Goal: Find specific page/section: Find specific page/section

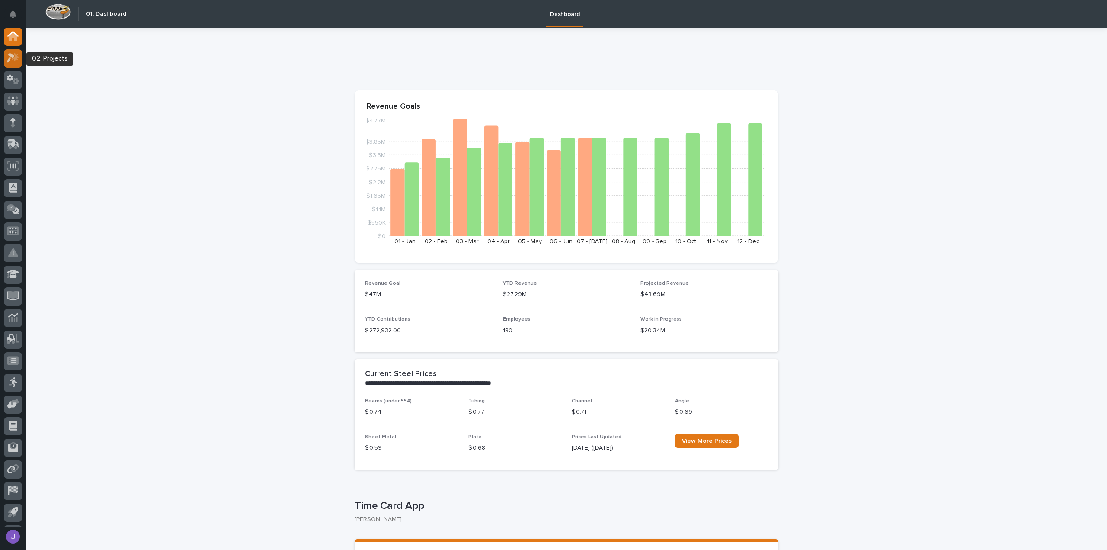
click at [13, 54] on icon at bounding box center [13, 58] width 13 height 10
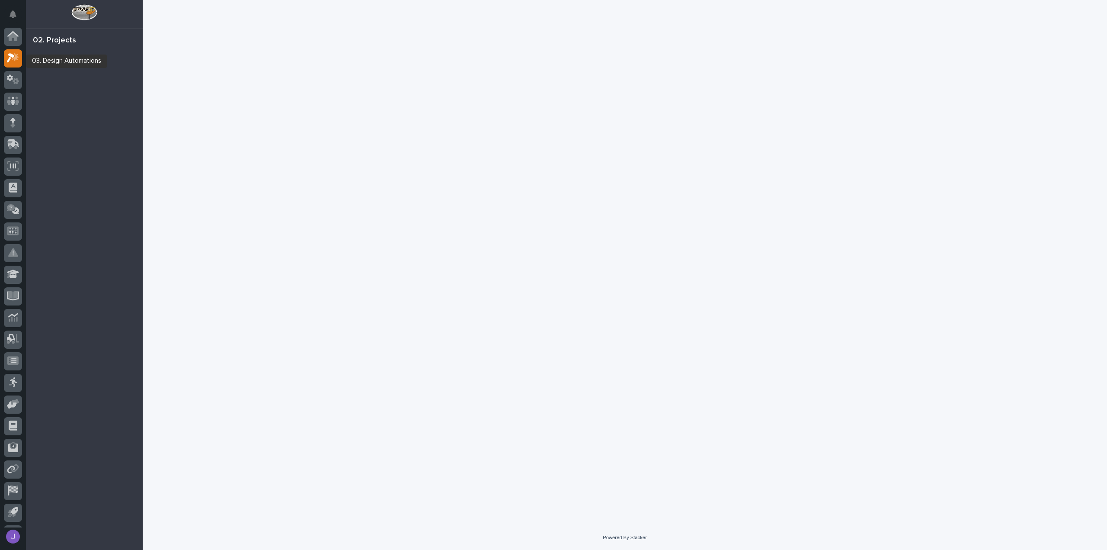
scroll to position [19, 0]
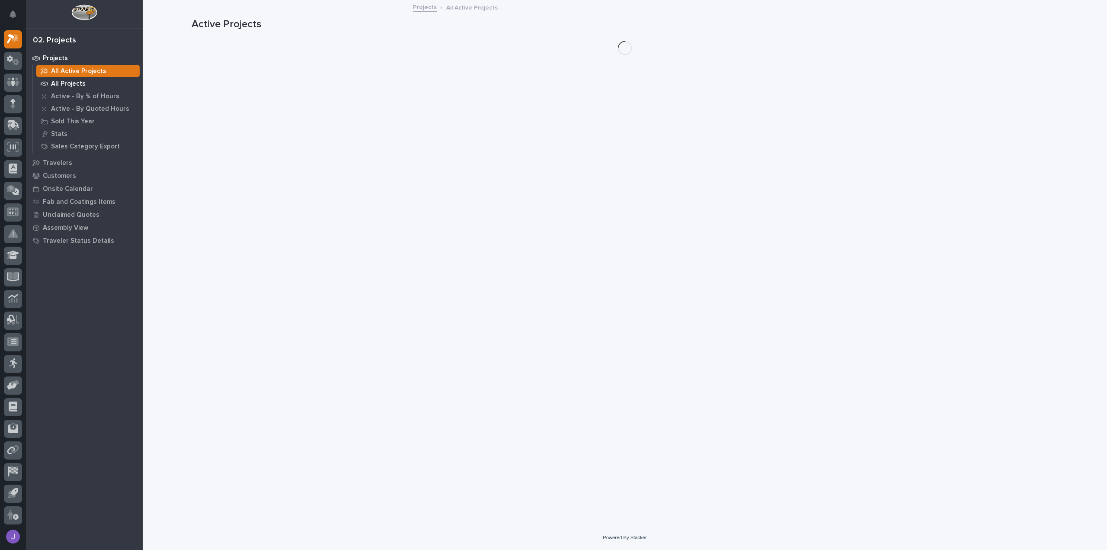
click at [54, 83] on p "All Projects" at bounding box center [68, 84] width 35 height 8
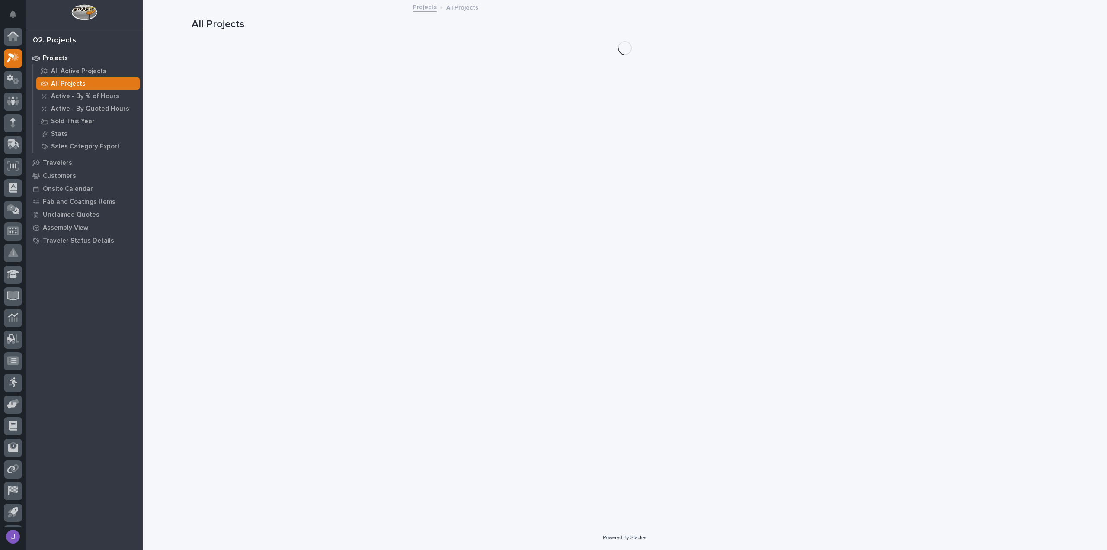
scroll to position [19, 0]
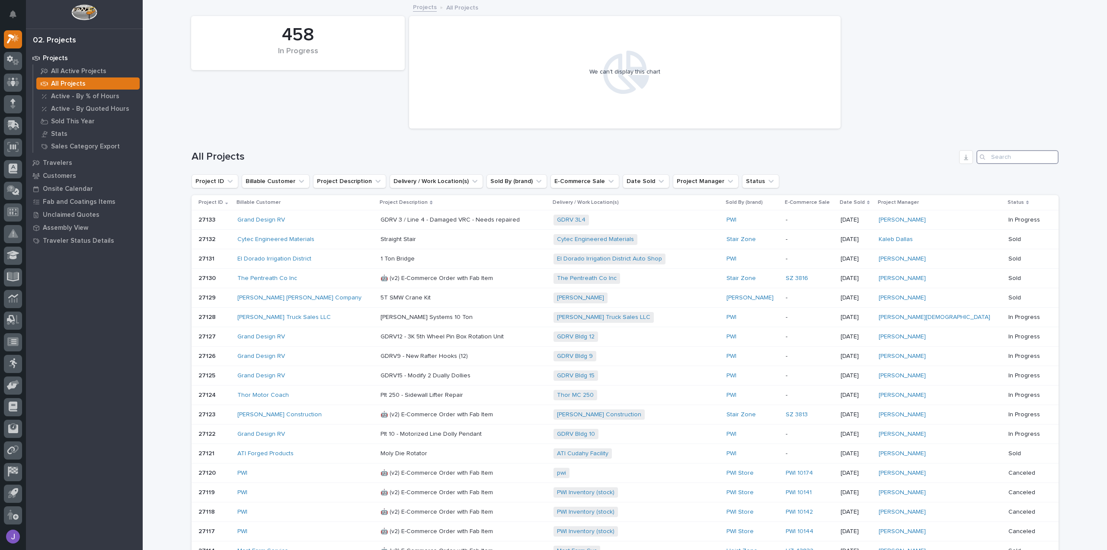
click at [996, 160] on input "Search" at bounding box center [1017, 157] width 82 height 14
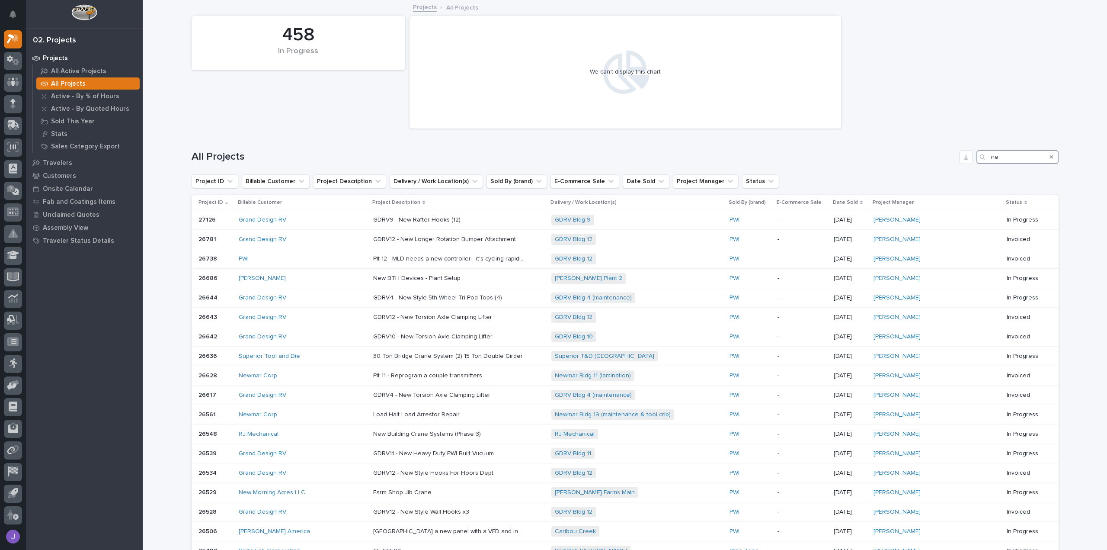
type input "n"
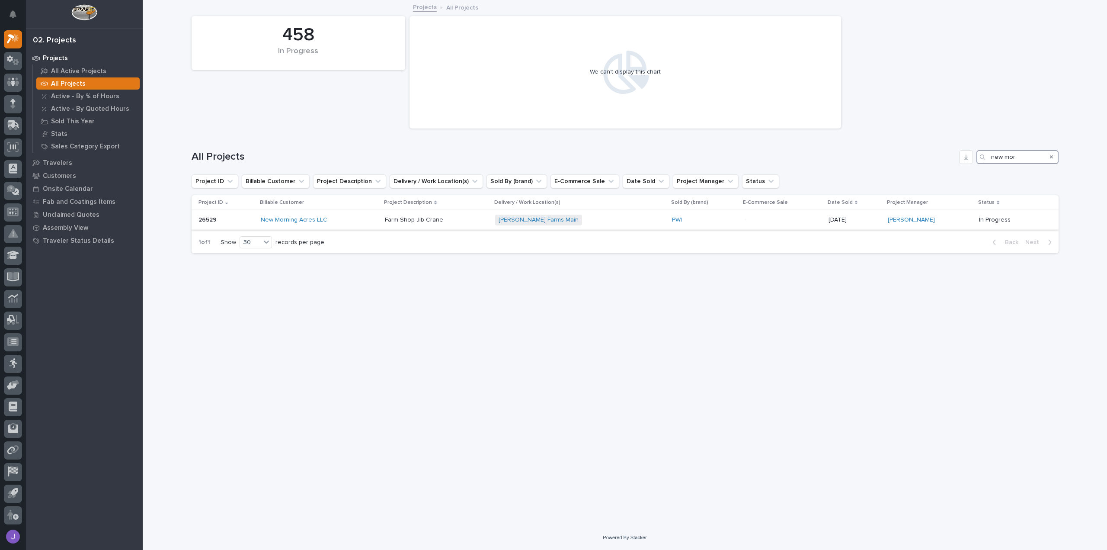
type input "new mor"
click at [344, 220] on div "New Morning Acres LLC" at bounding box center [319, 219] width 117 height 7
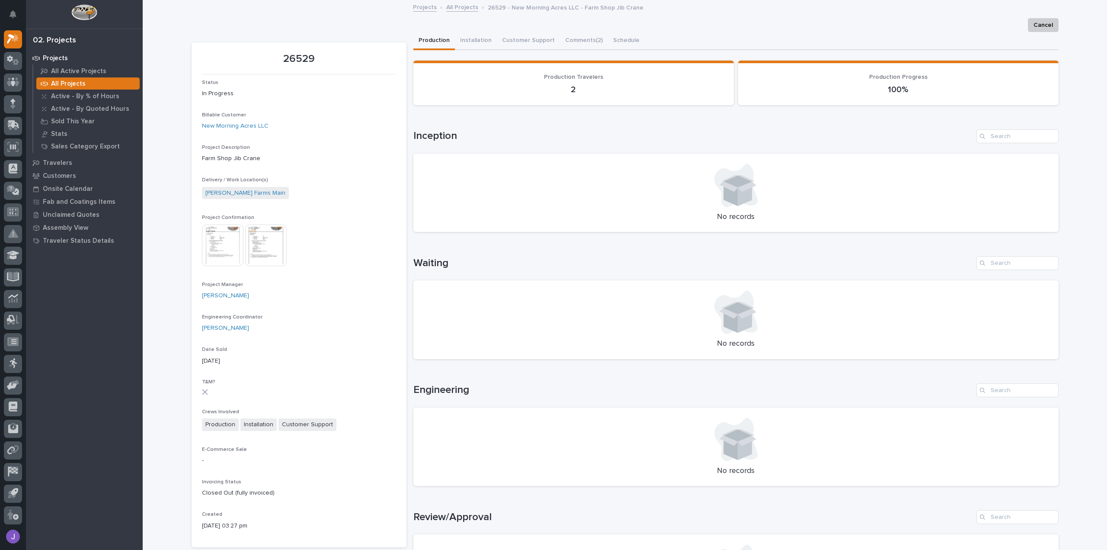
click at [219, 250] on img at bounding box center [223, 245] width 42 height 42
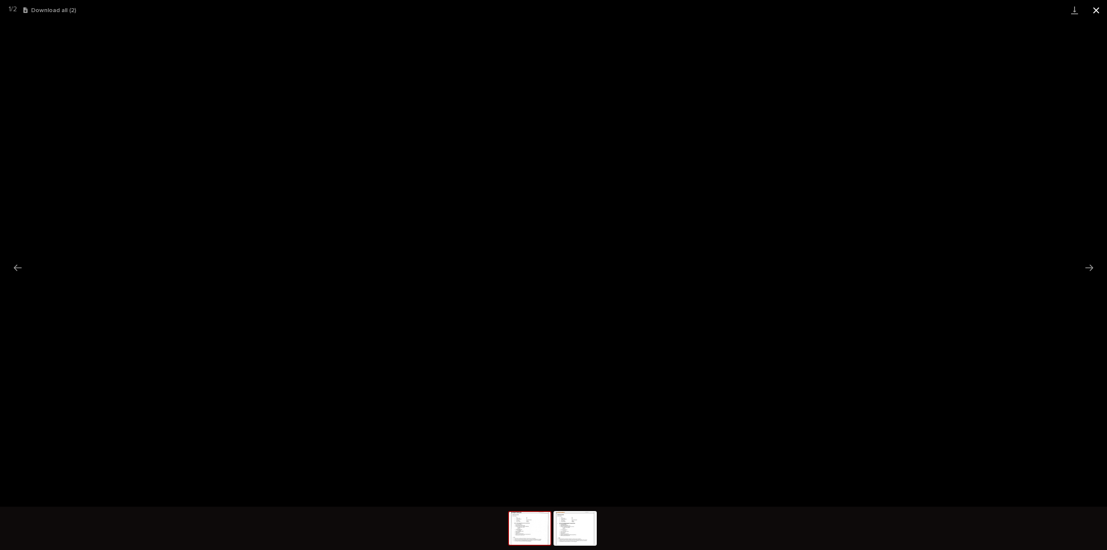
click at [1096, 12] on button "Close gallery" at bounding box center [1096, 10] width 22 height 20
